Goal: Check status: Check status

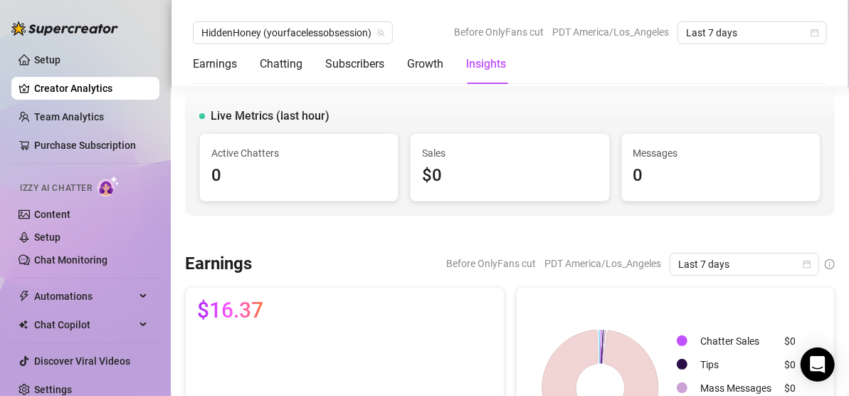
scroll to position [1147, 0]
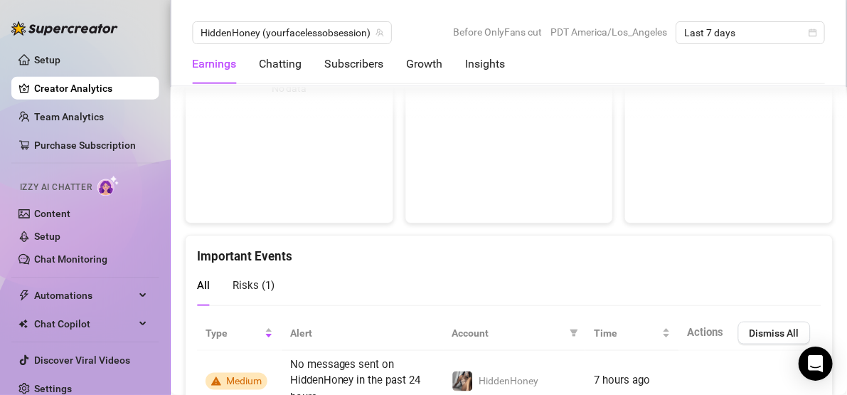
scroll to position [2959, 0]
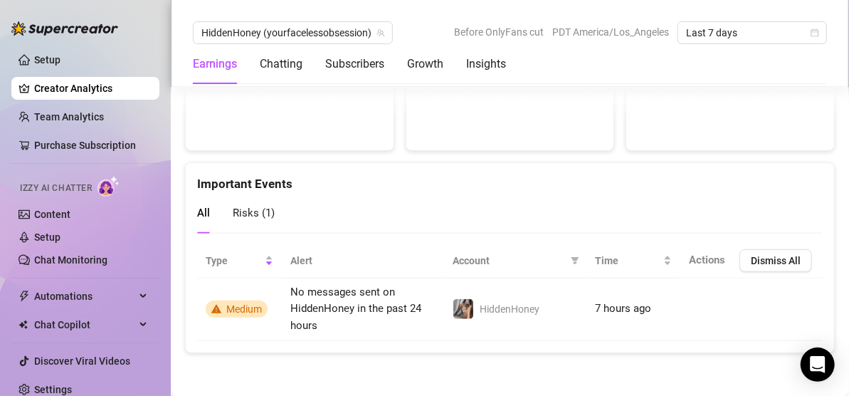
click at [259, 208] on span "Risks ( 1 )" at bounding box center [254, 212] width 42 height 13
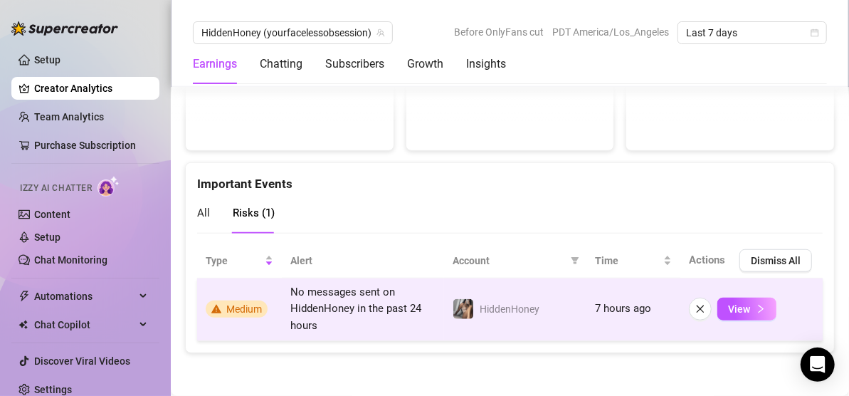
click at [230, 310] on span "Medium" at bounding box center [244, 308] width 36 height 11
click at [755, 306] on icon "right" at bounding box center [760, 309] width 10 height 10
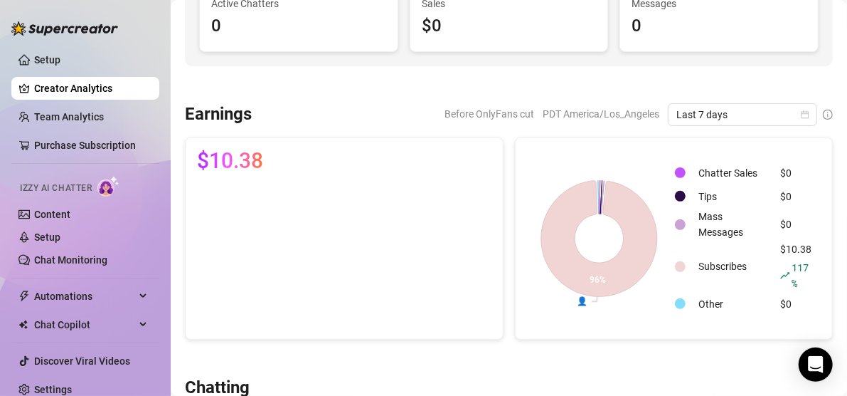
scroll to position [154, 0]
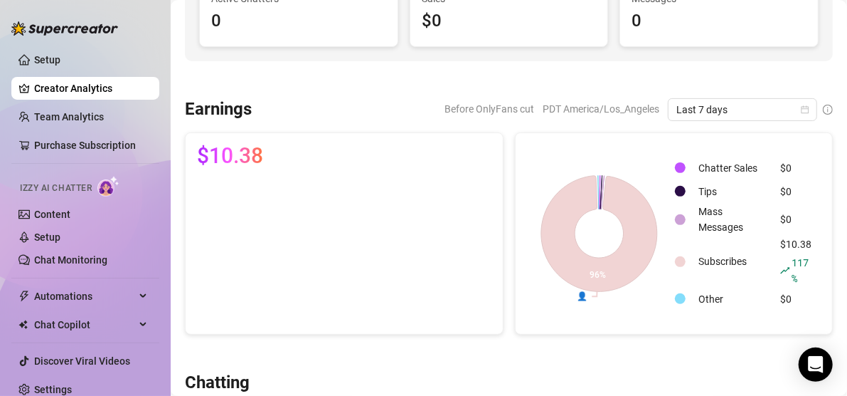
click at [299, 191] on canvas at bounding box center [341, 251] width 289 height 144
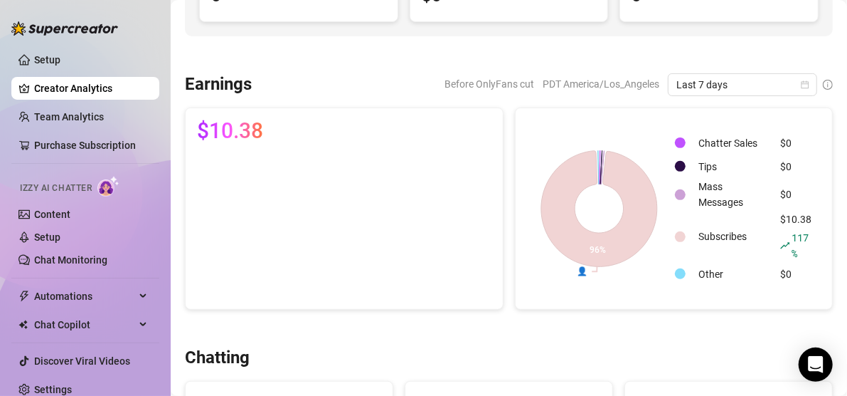
scroll to position [180, 0]
click at [341, 107] on div "$10.38" at bounding box center [344, 207] width 317 height 201
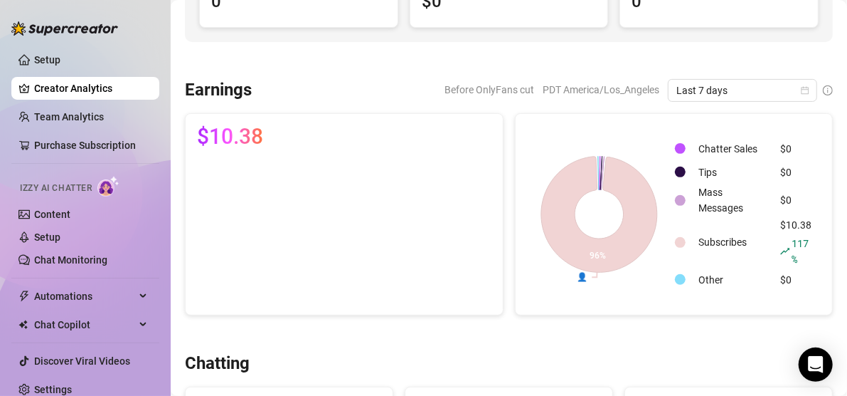
scroll to position [141, 0]
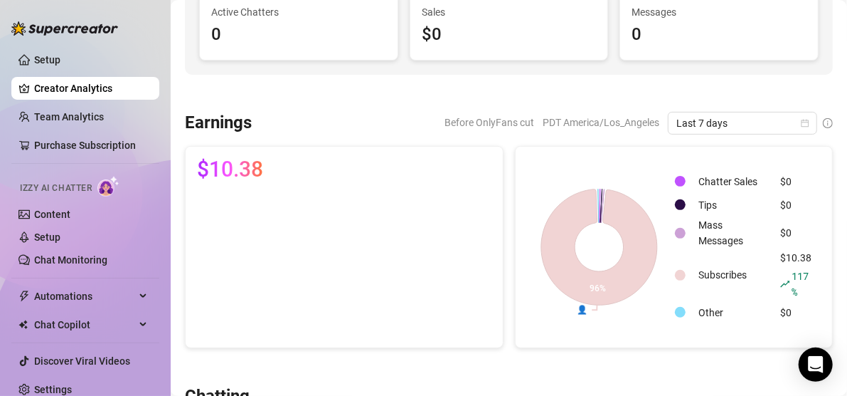
click at [363, 126] on div "Before OnlyFans cut PDT America/Los_Angeles Last 7 days" at bounding box center [548, 123] width 570 height 23
click at [379, 192] on canvas at bounding box center [341, 264] width 289 height 144
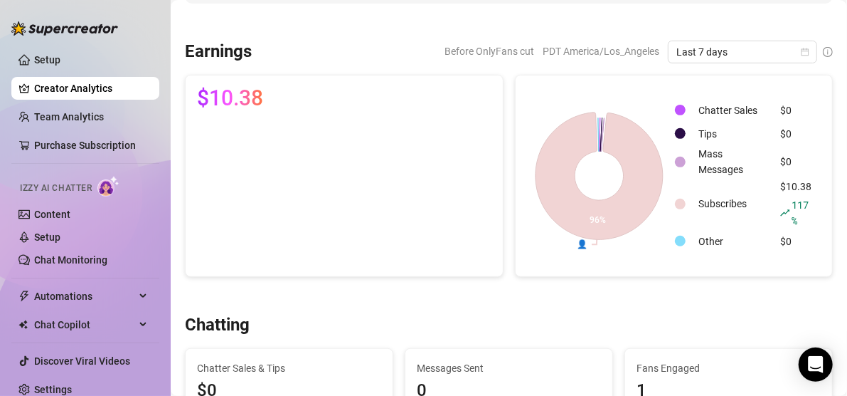
scroll to position [219, 0]
